Goal: Information Seeking & Learning: Learn about a topic

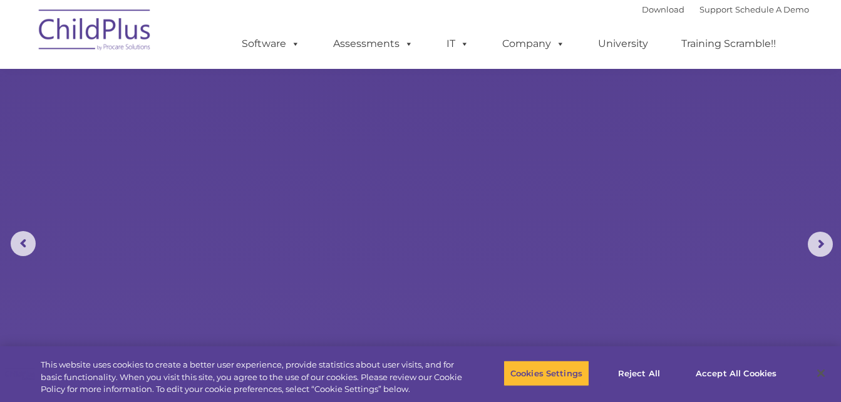
scroll to position [702, 0]
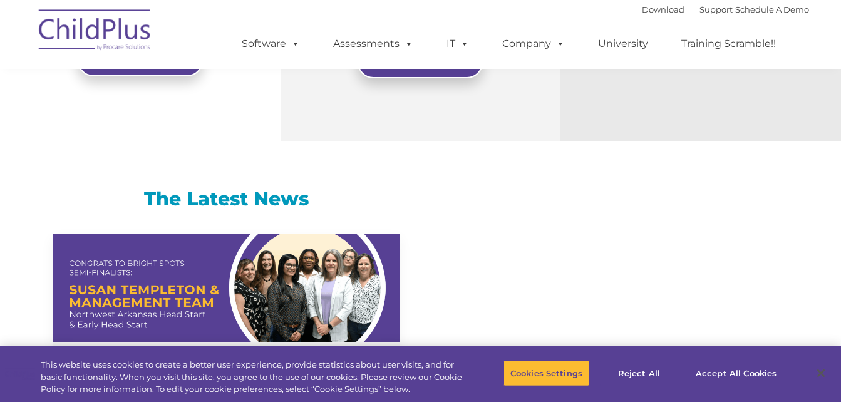
select select "MEDIUM"
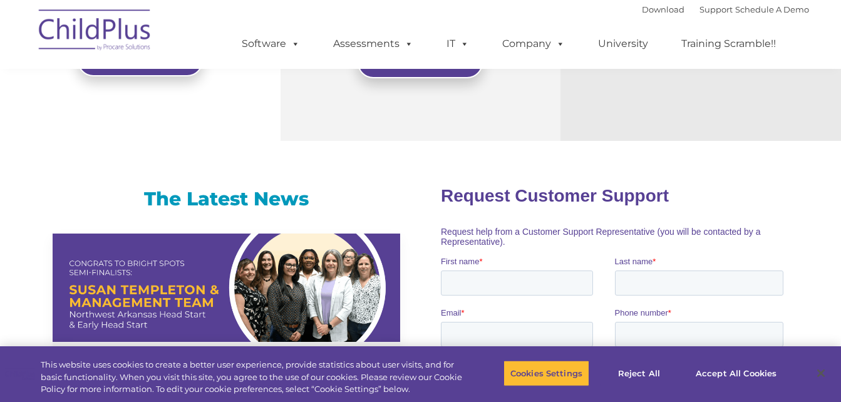
scroll to position [958, 0]
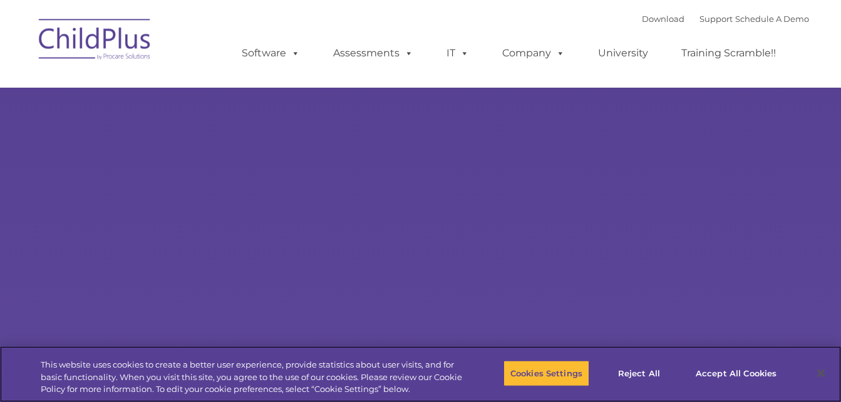
select select "MEDIUM"
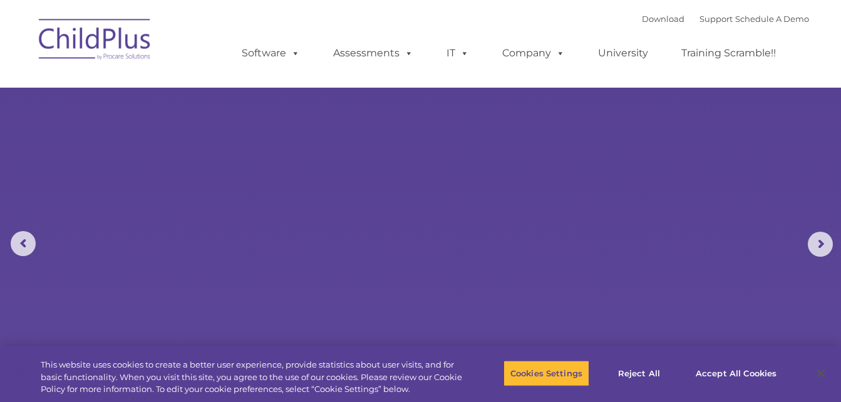
click at [120, 33] on img at bounding box center [95, 41] width 125 height 63
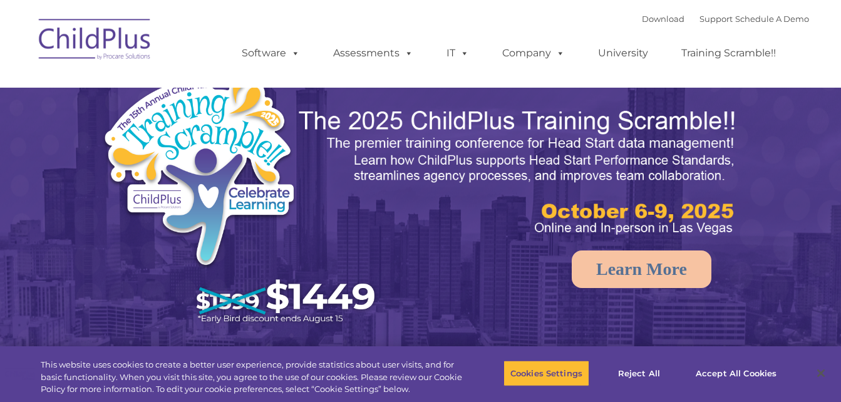
select select "MEDIUM"
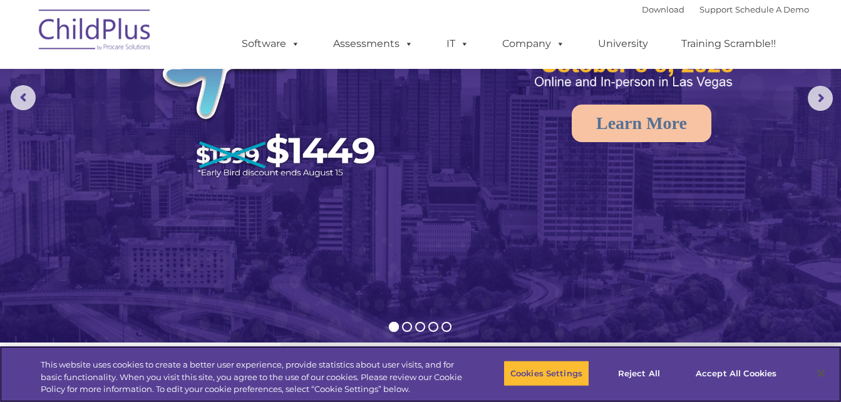
scroll to position [150, 0]
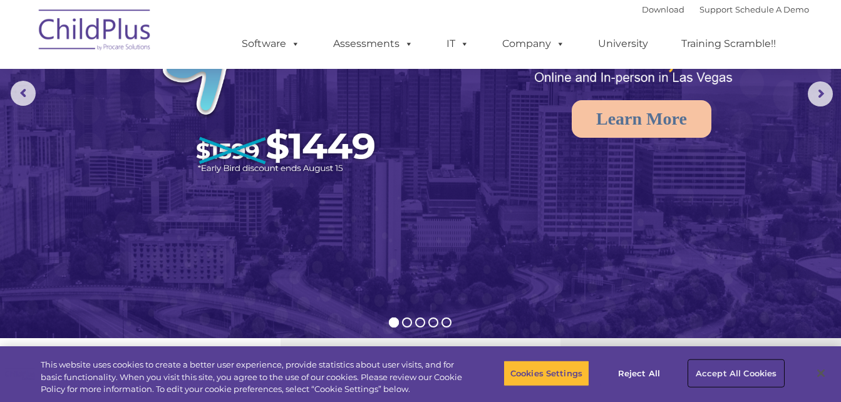
click at [721, 371] on button "Accept All Cookies" at bounding box center [735, 373] width 95 height 26
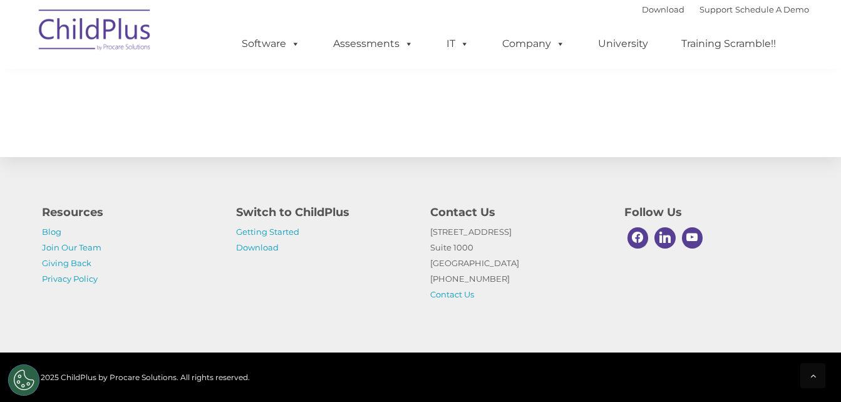
scroll to position [1457, 0]
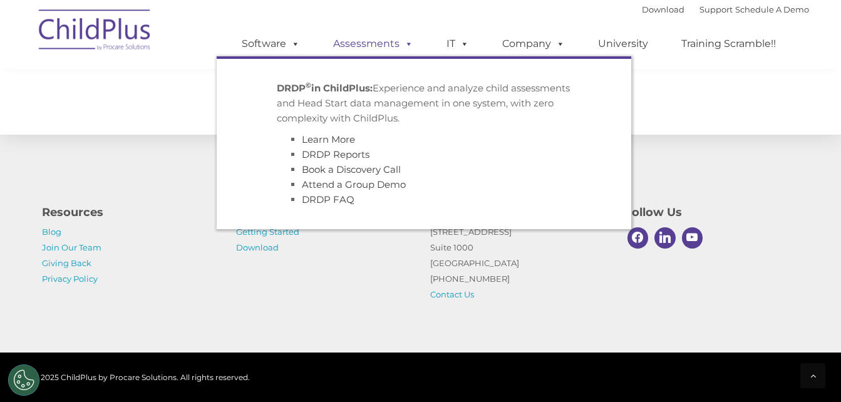
click at [377, 47] on link "Assessments" at bounding box center [372, 43] width 105 height 25
click at [377, 44] on link "Assessments" at bounding box center [372, 43] width 105 height 25
click at [352, 41] on link "Assessments" at bounding box center [372, 43] width 105 height 25
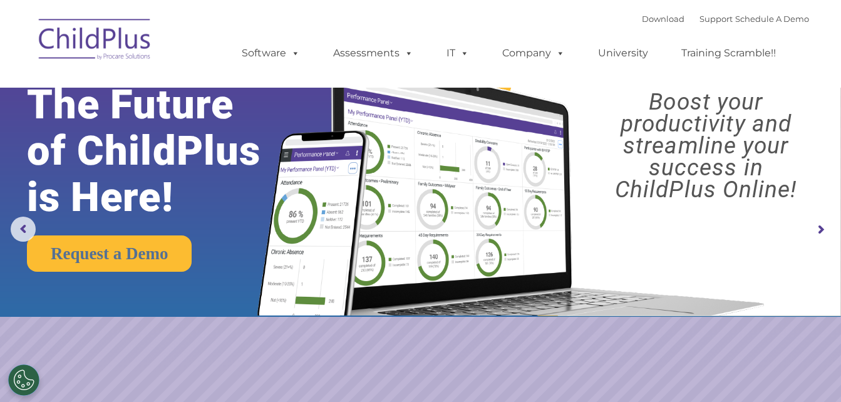
scroll to position [0, 0]
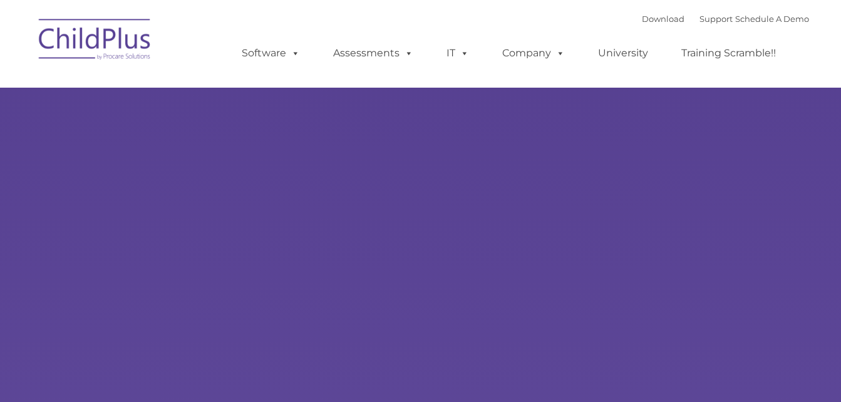
type input ""
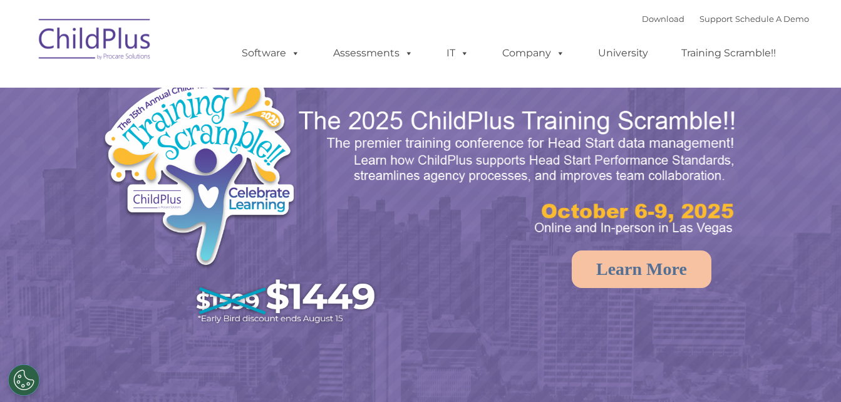
select select "MEDIUM"
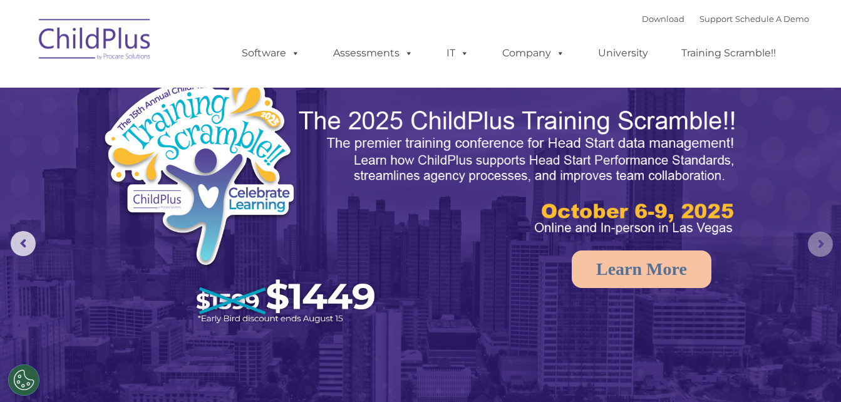
click at [829, 248] on rs-arrow at bounding box center [819, 244] width 25 height 25
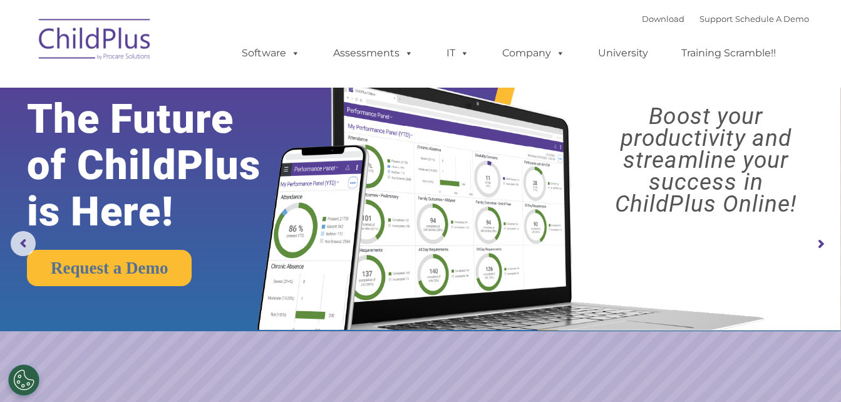
click at [829, 248] on rs-arrow at bounding box center [819, 244] width 25 height 25
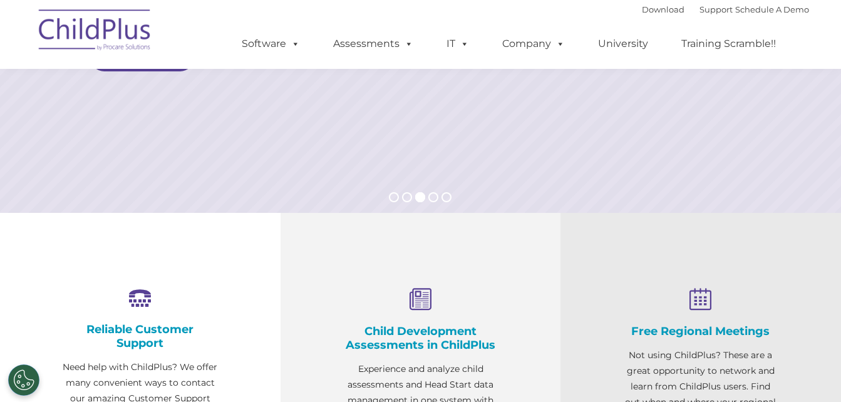
scroll to position [284, 0]
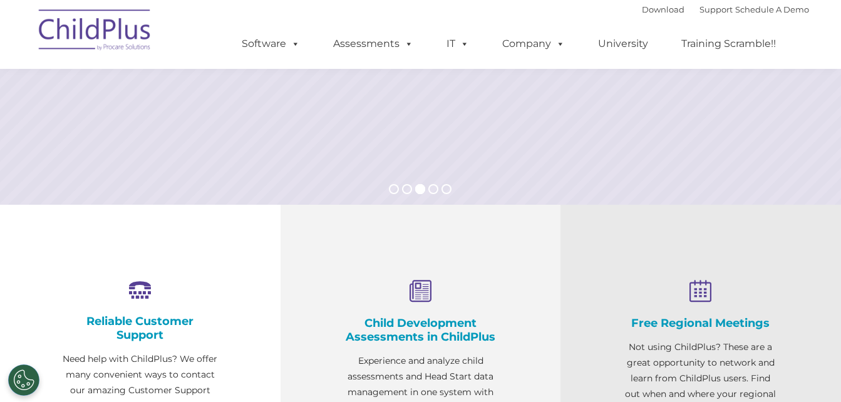
click at [361, 335] on h4 "Child Development Assessments in ChildPlus" at bounding box center [420, 330] width 155 height 28
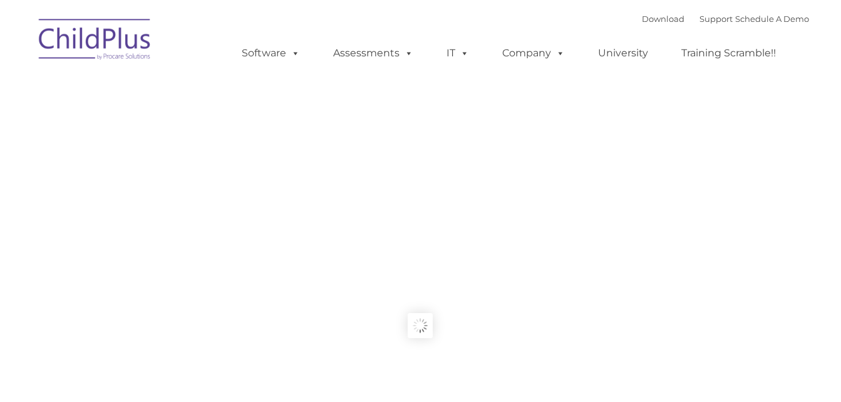
type input ""
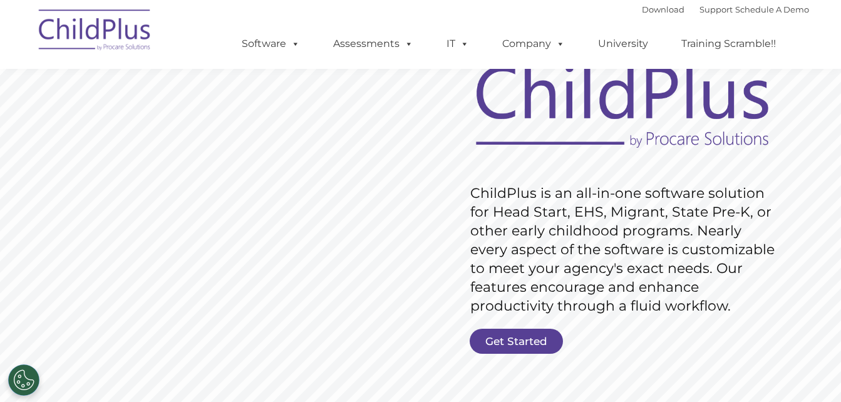
scroll to position [100, 0]
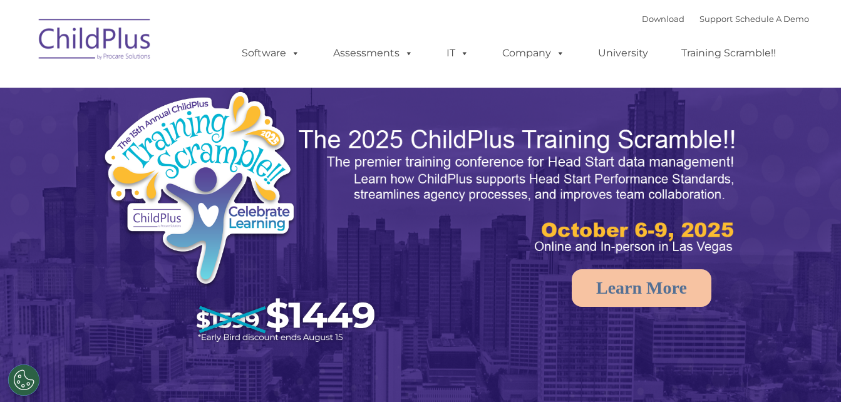
select select "MEDIUM"
